Goal: Transaction & Acquisition: Purchase product/service

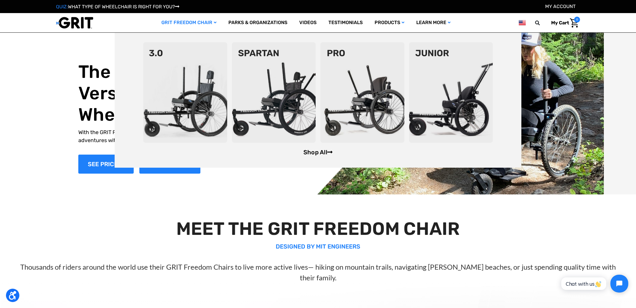
click at [315, 152] on link "Shop All" at bounding box center [317, 152] width 29 height 7
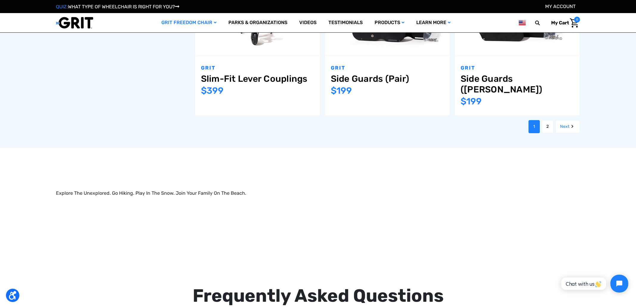
scroll to position [810, 0]
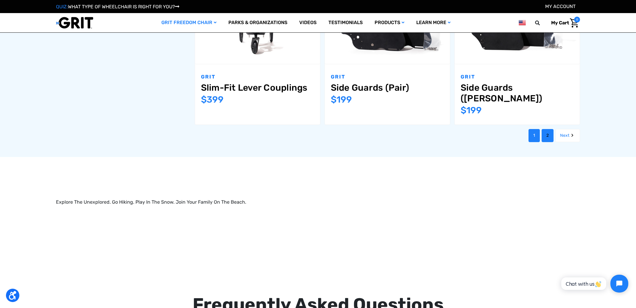
click at [544, 129] on link "2" at bounding box center [547, 135] width 12 height 13
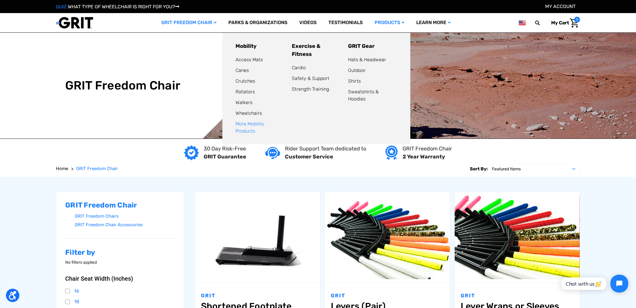
click at [264, 124] on link "More Mobility Products" at bounding box center [249, 127] width 29 height 13
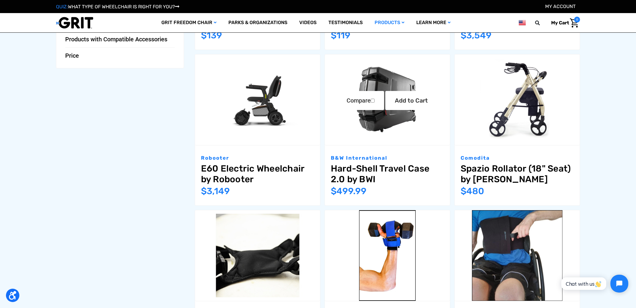
click at [366, 118] on img "Hard-Shell Travel Case 2.0 by BWI,$499.99\a" at bounding box center [387, 100] width 125 height 81
